Goal: Transaction & Acquisition: Purchase product/service

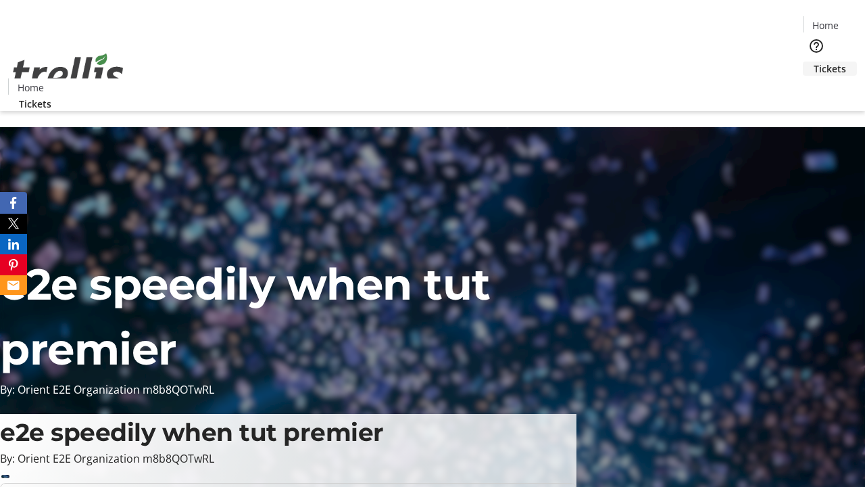
click at [814, 62] on span "Tickets" at bounding box center [830, 69] width 32 height 14
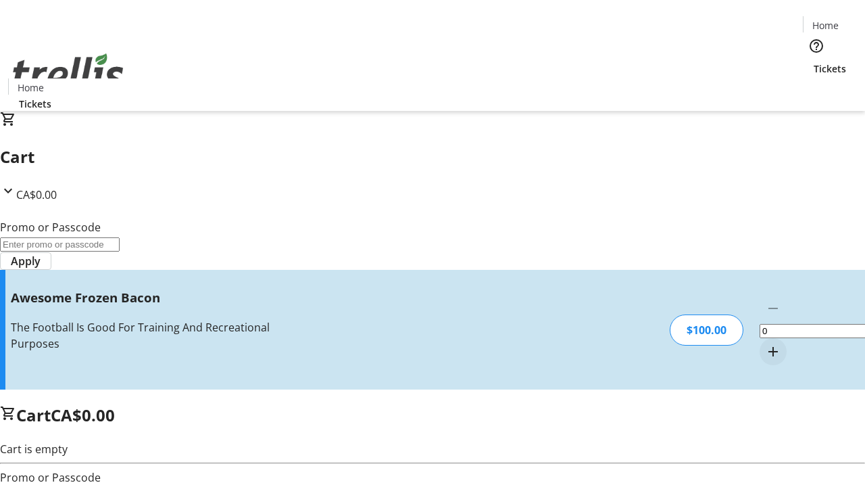
click at [765, 343] on mat-icon "Increment by one" at bounding box center [773, 351] width 16 height 16
type input "1"
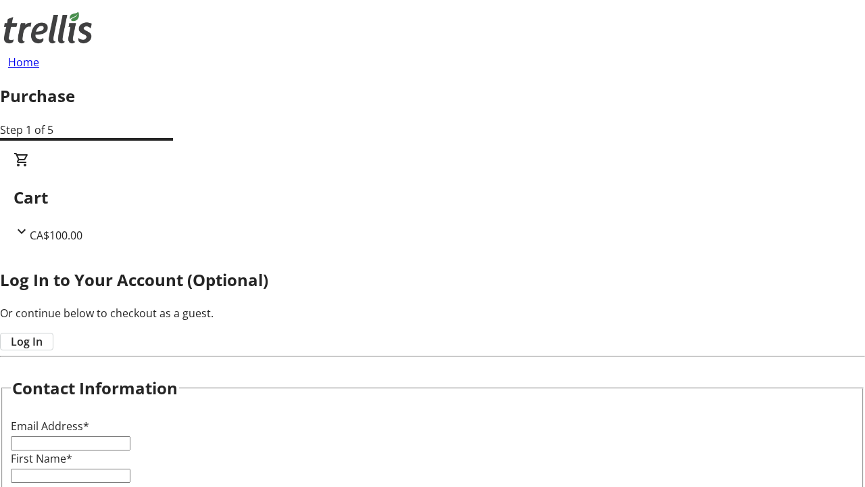
type input "FREE"
type input "[PERSON_NAME][EMAIL_ADDRESS][DOMAIN_NAME]"
type input "[PERSON_NAME]"
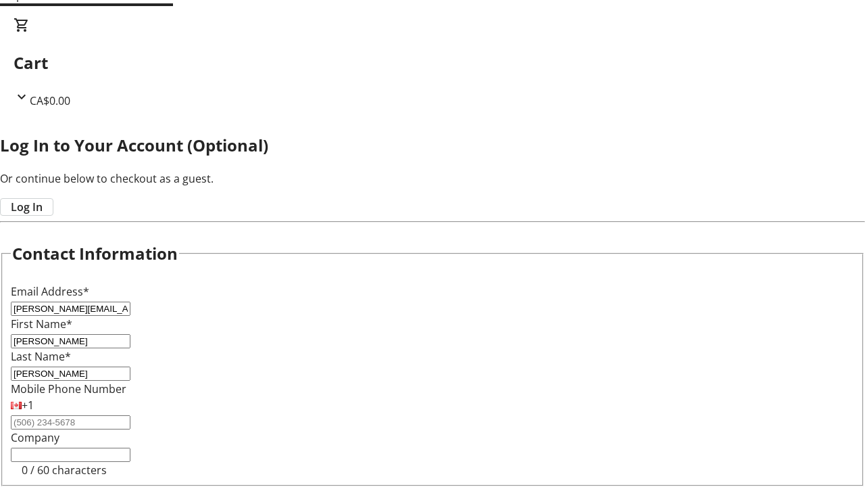
type input "[PERSON_NAME]"
